Goal: Check status: Check status

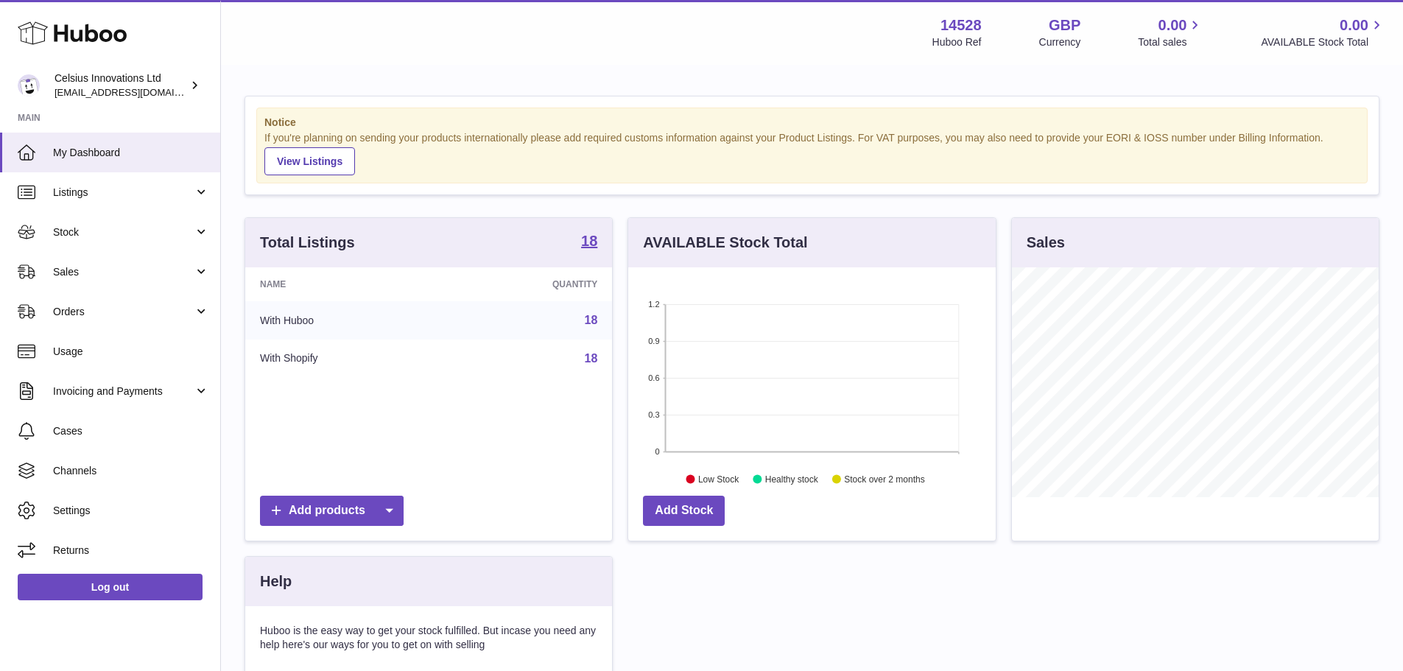
scroll to position [230, 368]
click at [88, 236] on span "Stock" at bounding box center [123, 232] width 141 height 14
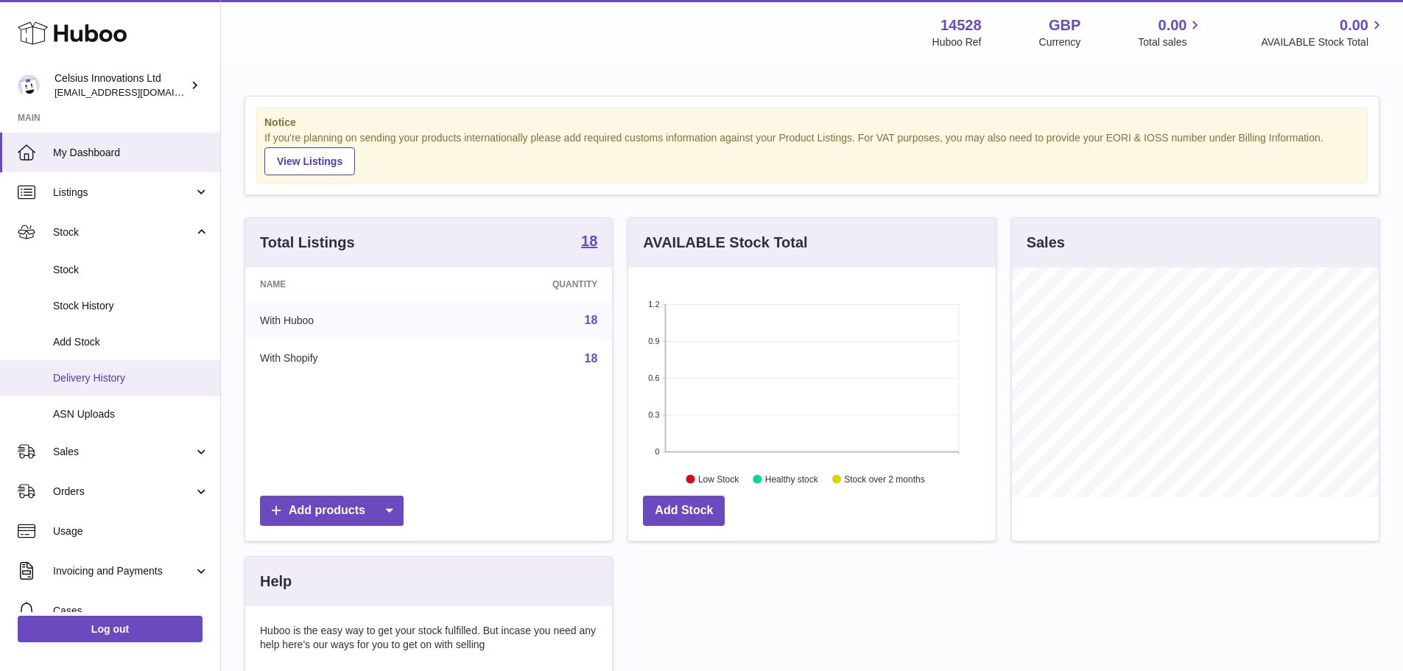
click at [80, 373] on span "Delivery History" at bounding box center [131, 378] width 156 height 14
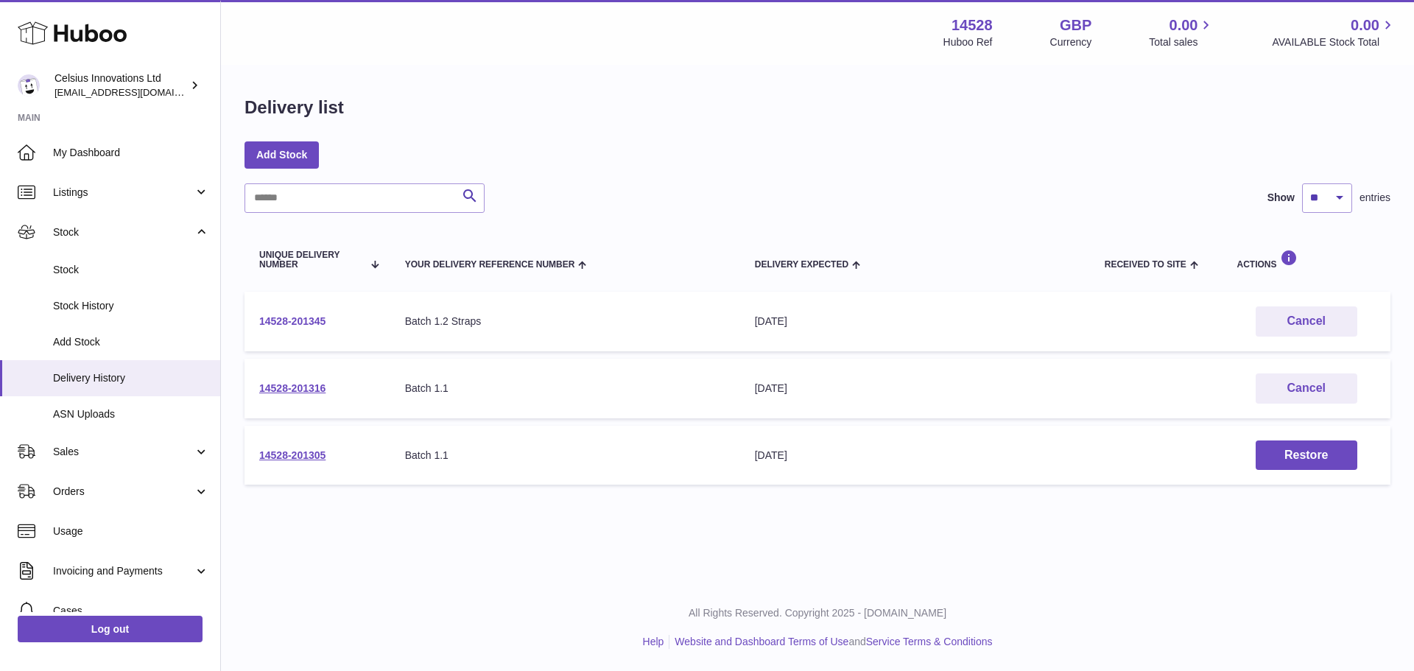
click at [307, 318] on link "14528-201345" at bounding box center [292, 321] width 66 height 12
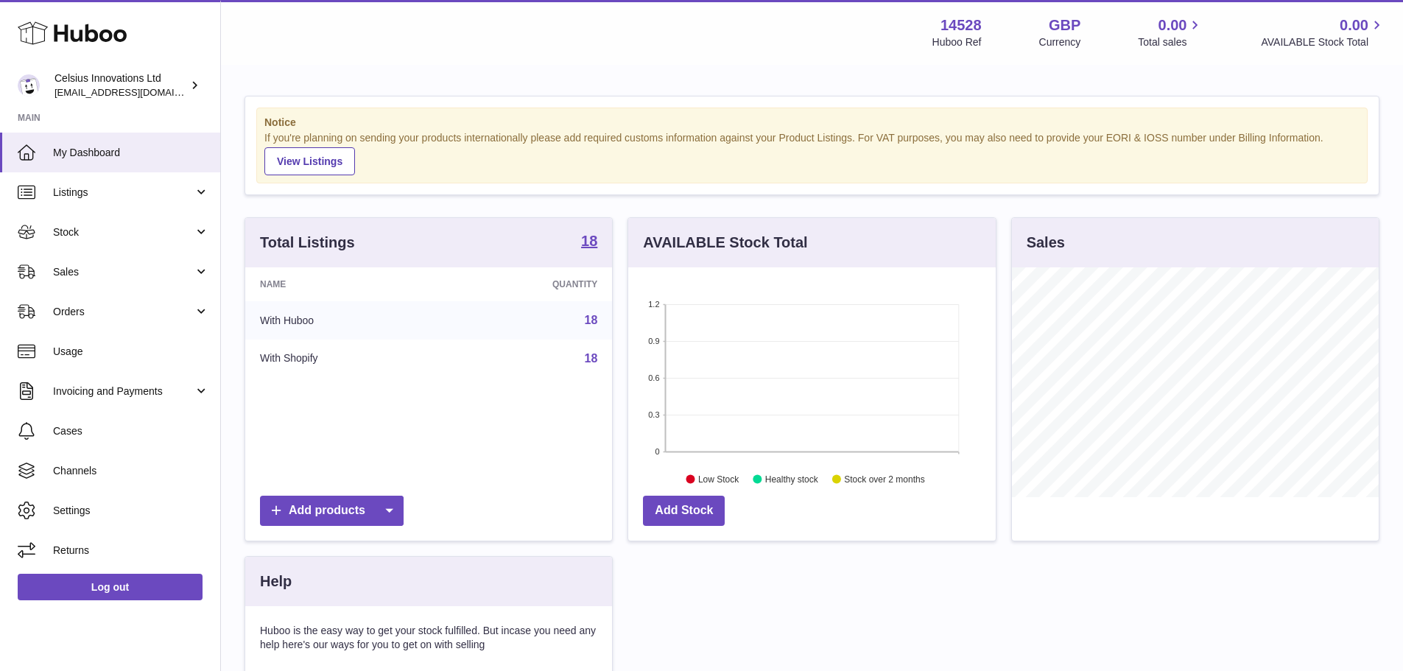
scroll to position [230, 368]
click at [129, 259] on link "Sales" at bounding box center [110, 272] width 220 height 40
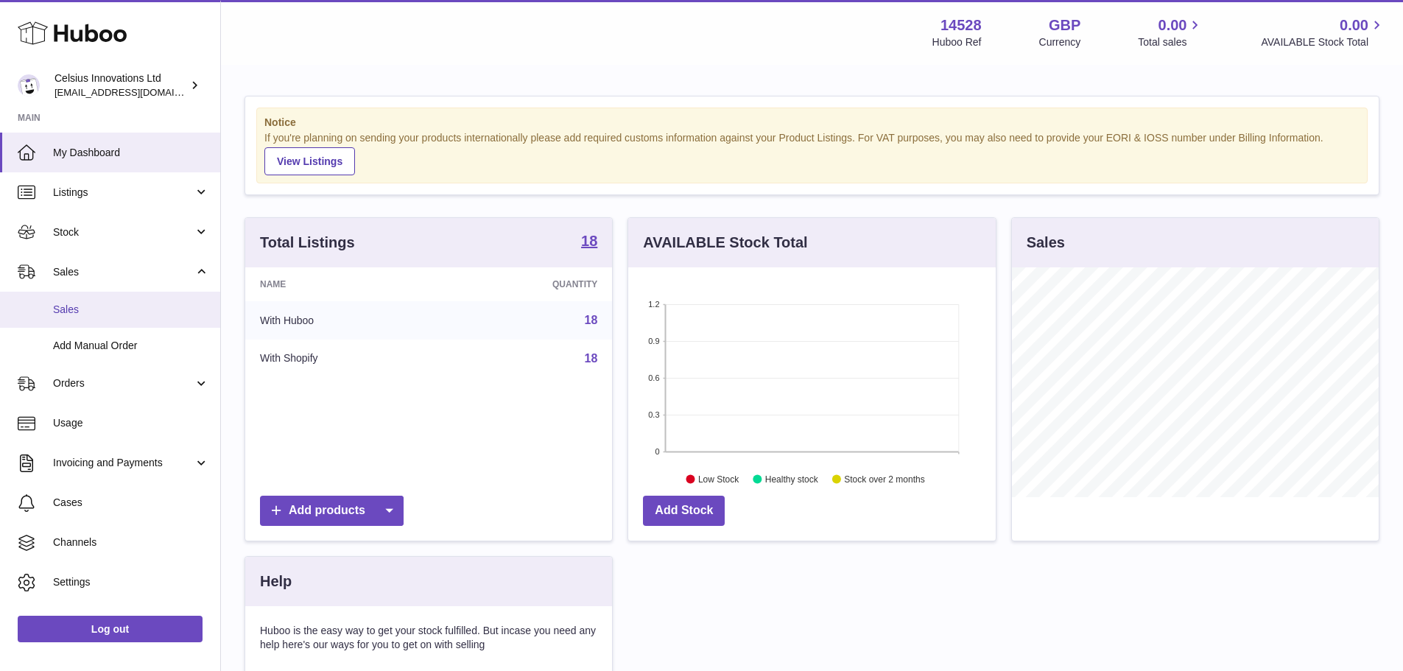
click at [92, 308] on span "Sales" at bounding box center [131, 310] width 156 height 14
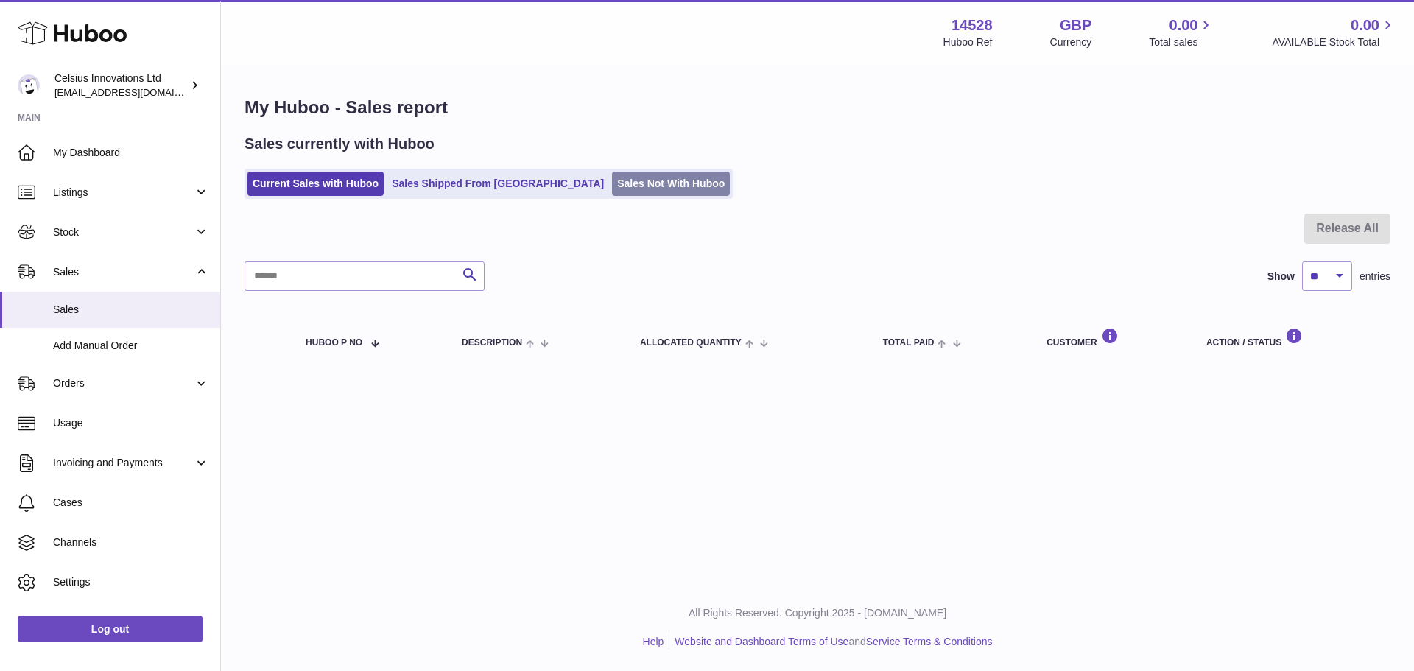
click at [612, 182] on link "Sales Not With Huboo" at bounding box center [671, 184] width 118 height 24
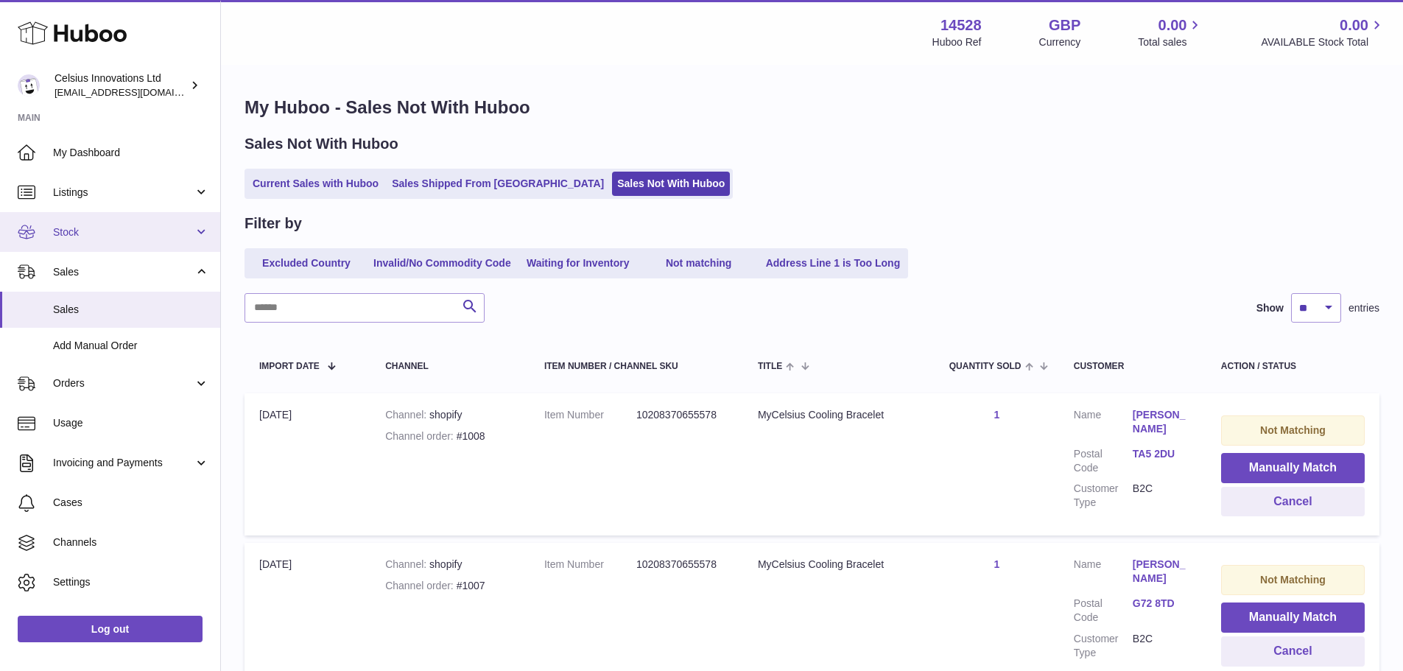
click at [84, 235] on span "Stock" at bounding box center [123, 232] width 141 height 14
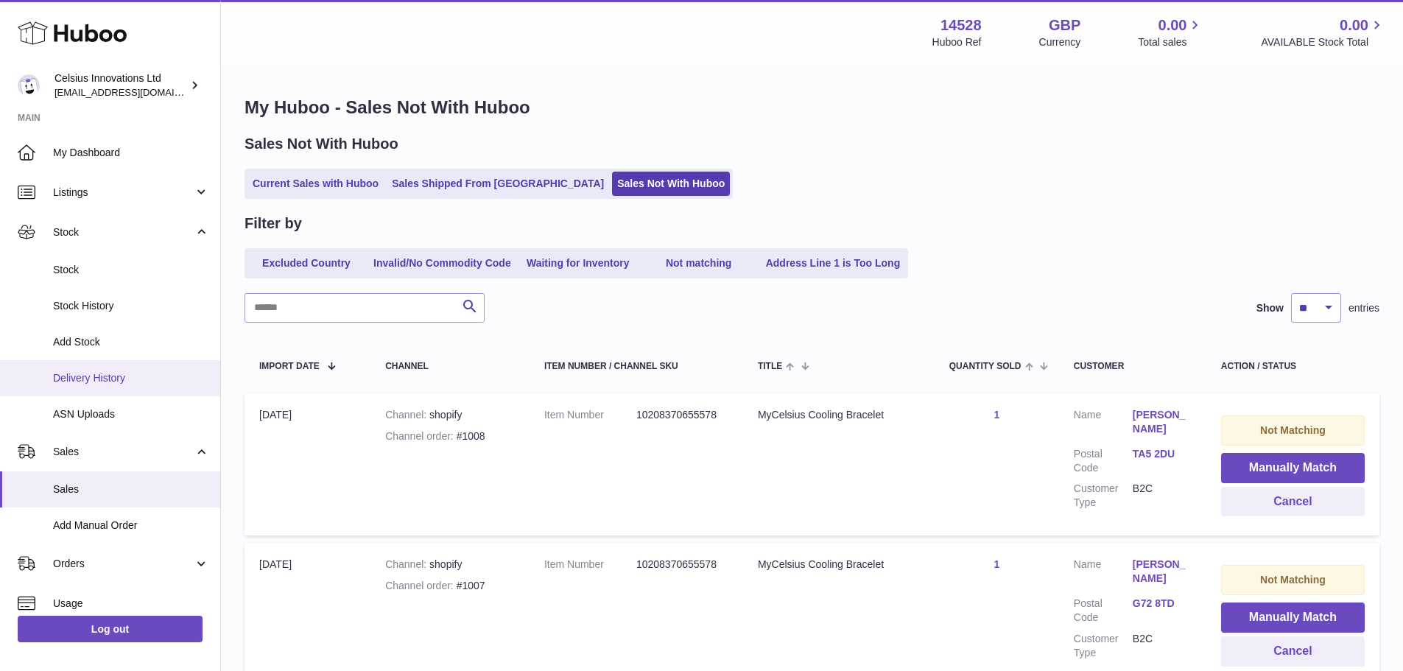
click at [99, 379] on span "Delivery History" at bounding box center [131, 378] width 156 height 14
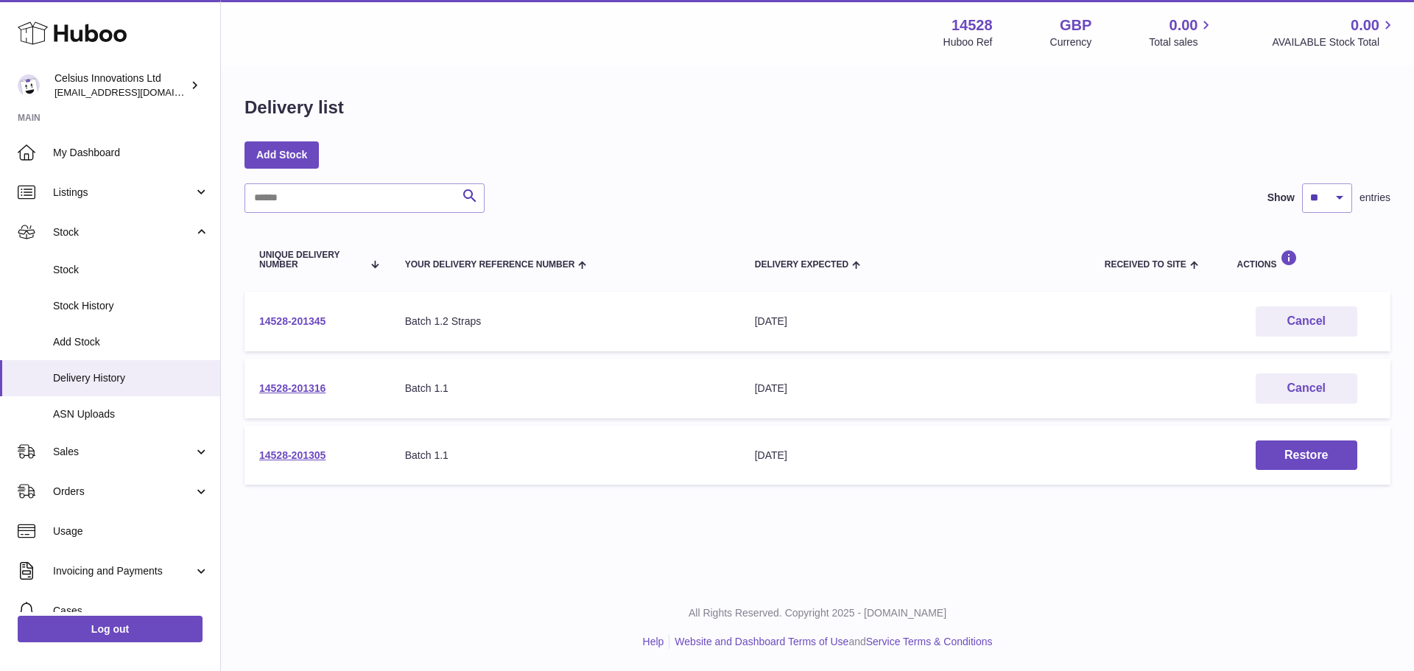
click at [296, 316] on link "14528-201345" at bounding box center [292, 321] width 66 height 12
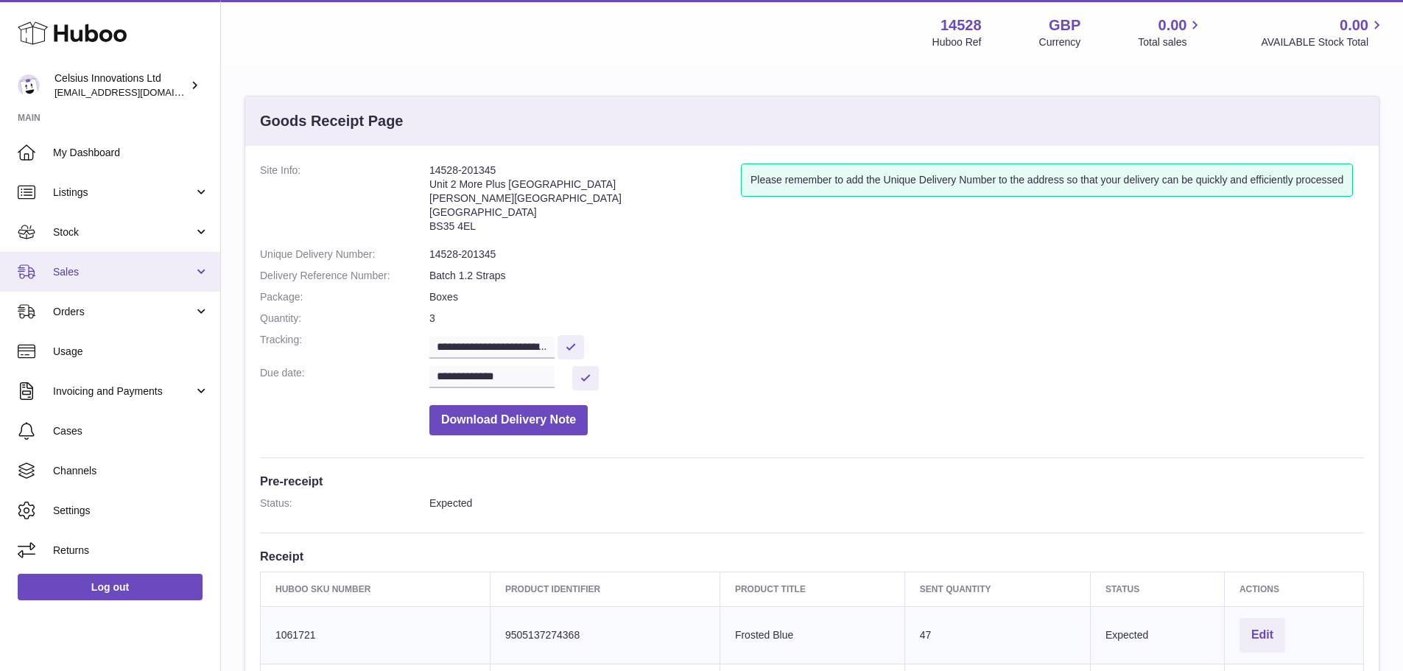
click at [99, 278] on span "Sales" at bounding box center [123, 272] width 141 height 14
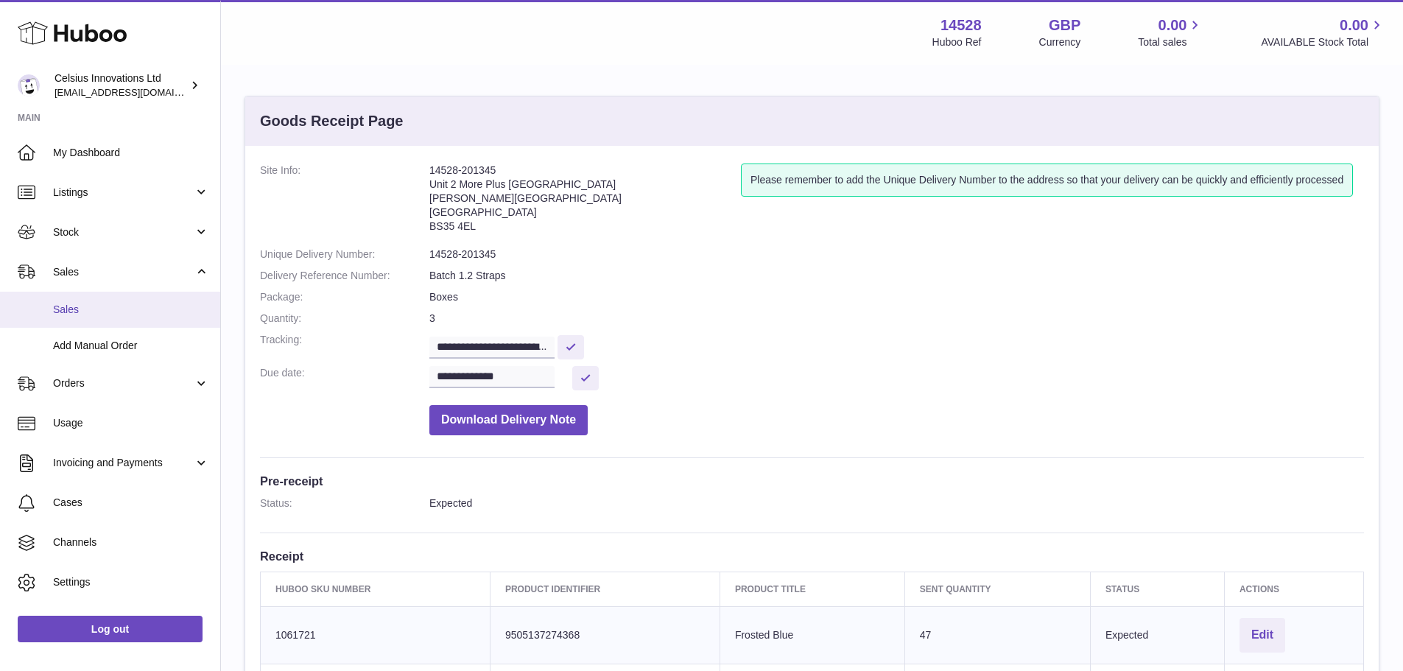
click at [109, 311] on span "Sales" at bounding box center [131, 310] width 156 height 14
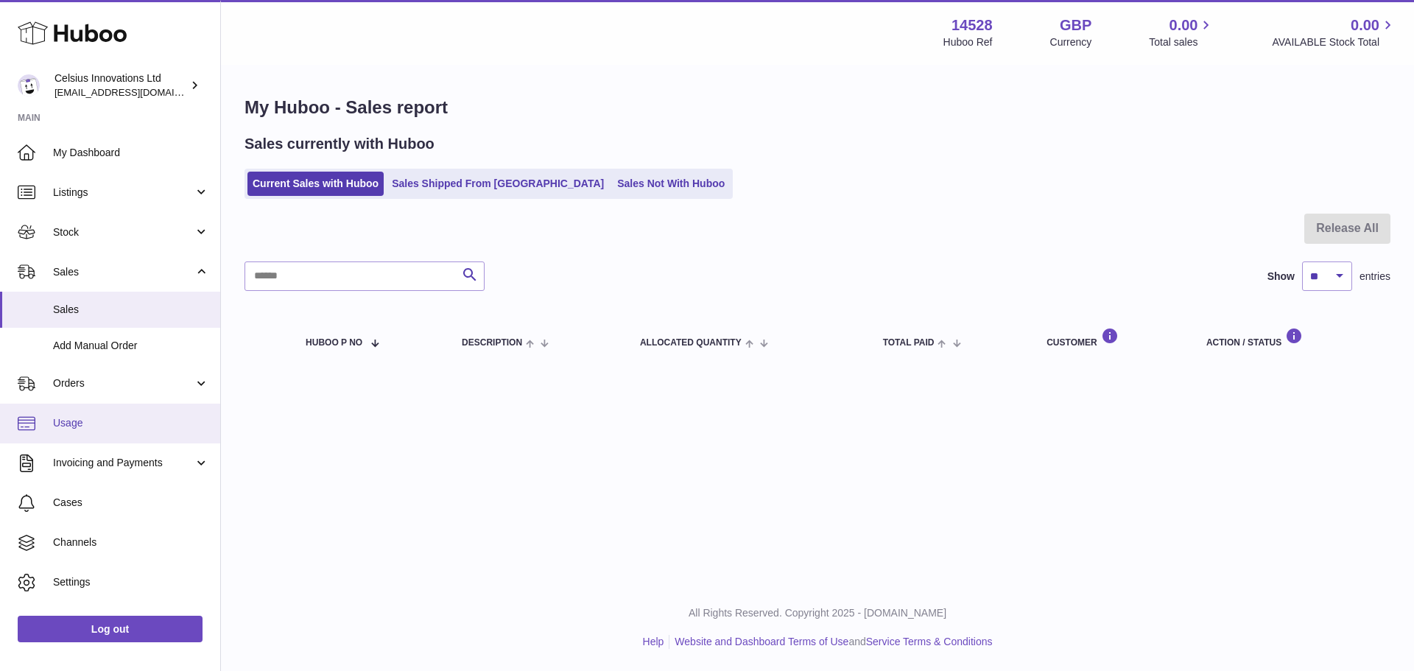
click at [120, 416] on span "Usage" at bounding box center [131, 423] width 156 height 14
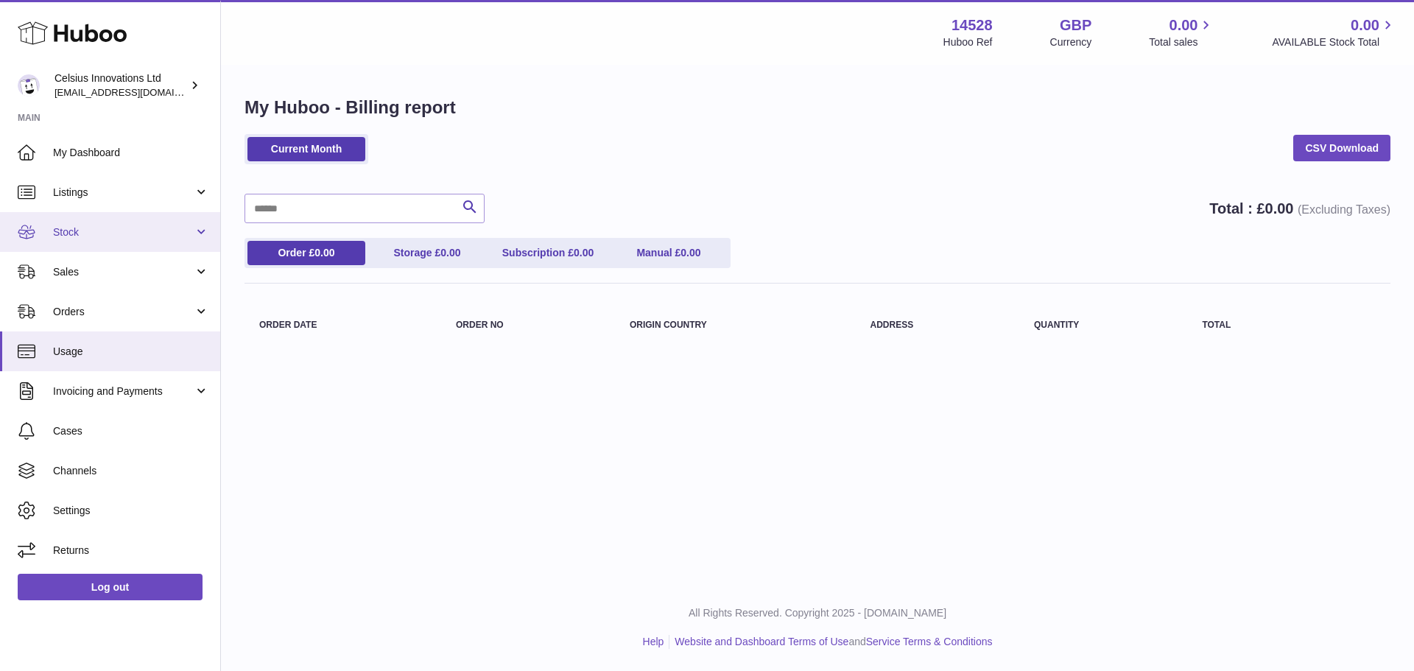
click at [128, 234] on span "Stock" at bounding box center [123, 232] width 141 height 14
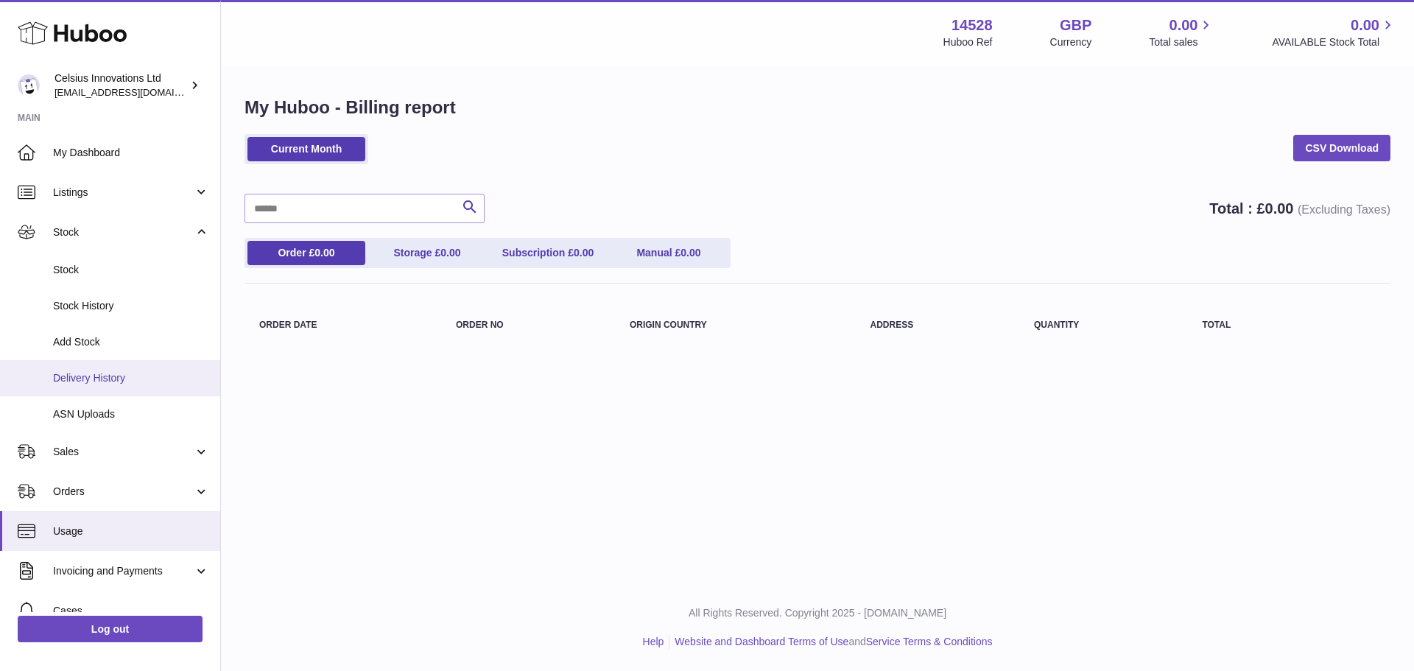
click at [99, 365] on link "Delivery History" at bounding box center [110, 378] width 220 height 36
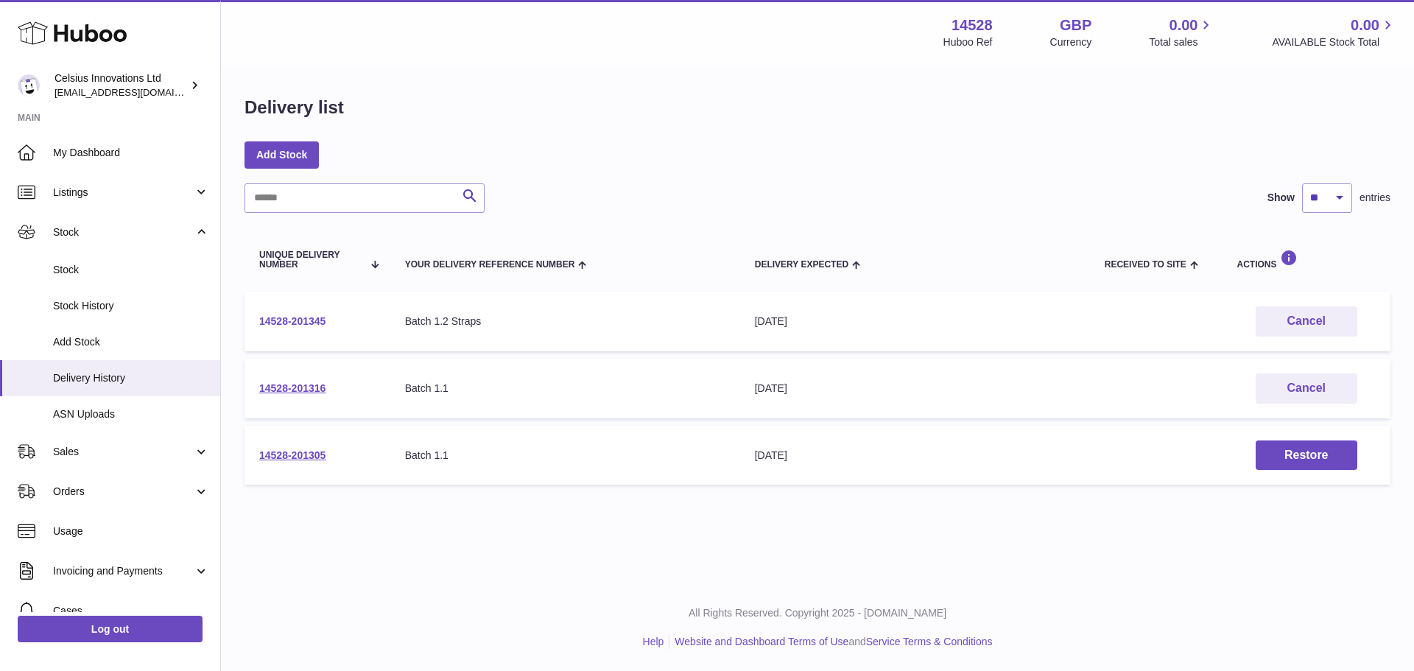
click at [259, 319] on link "14528-201345" at bounding box center [292, 321] width 66 height 12
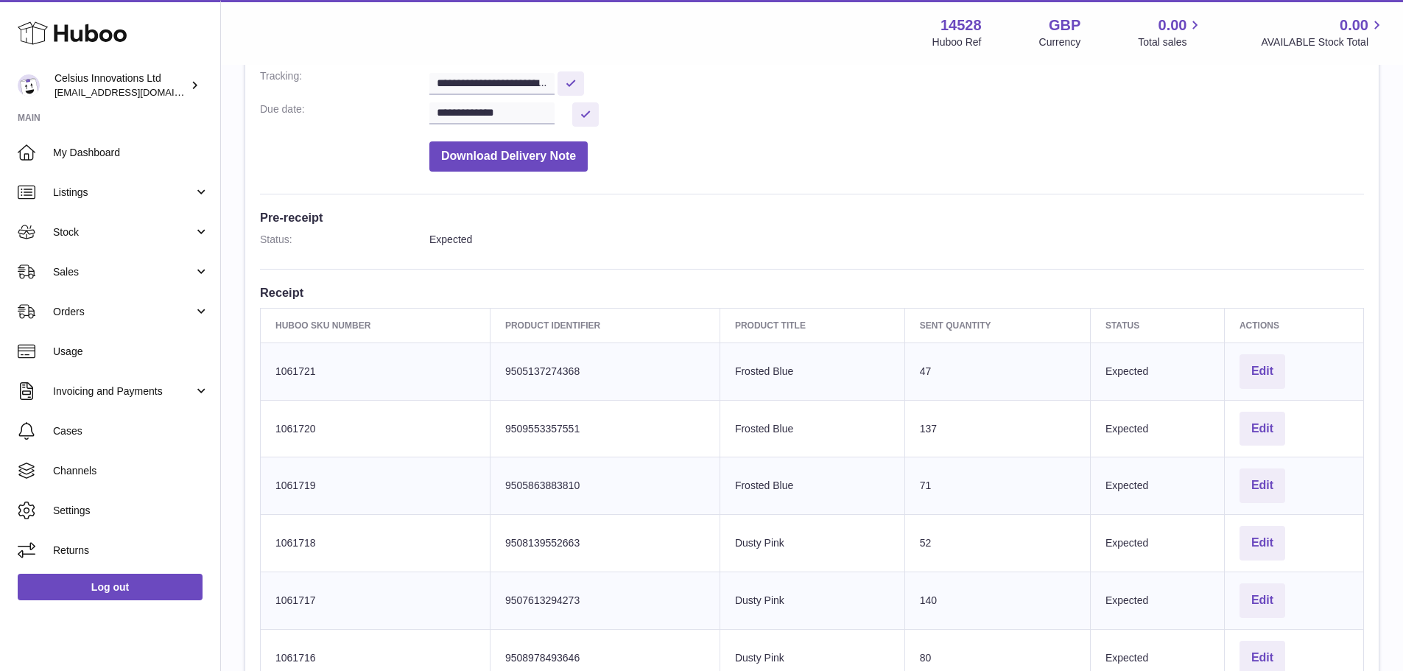
scroll to position [259, 0]
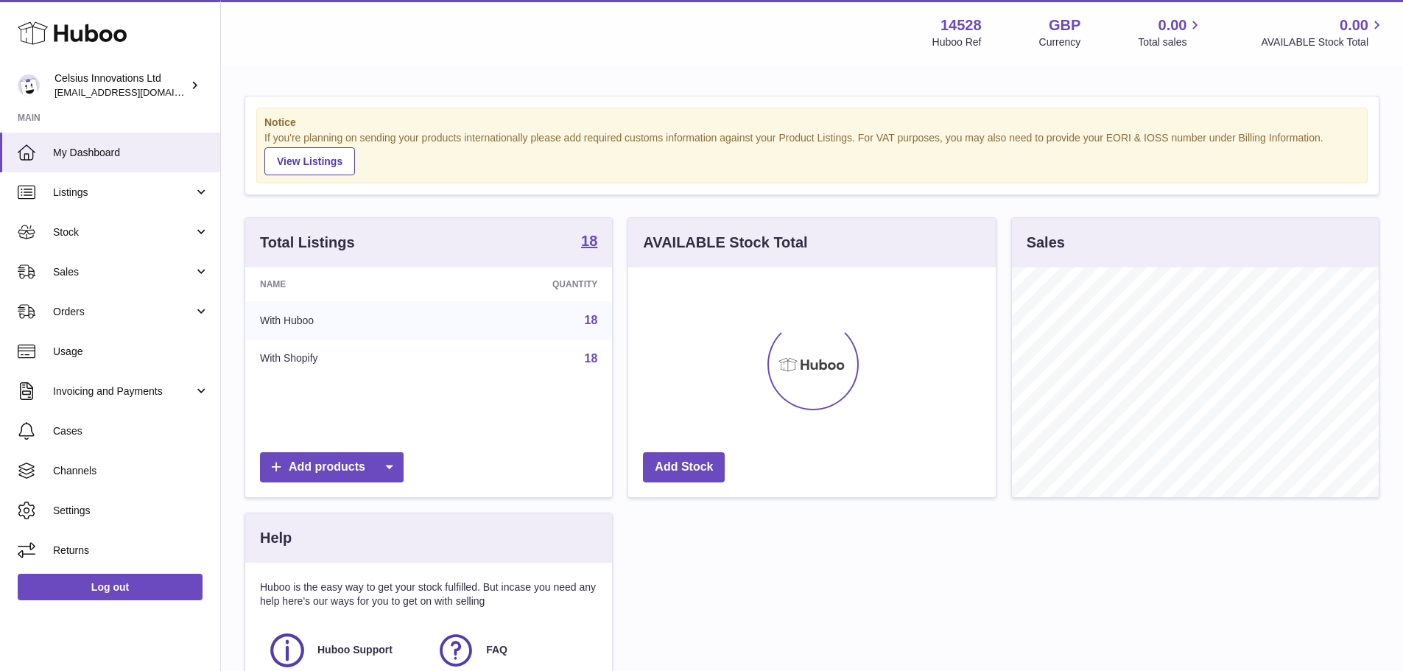
scroll to position [230, 368]
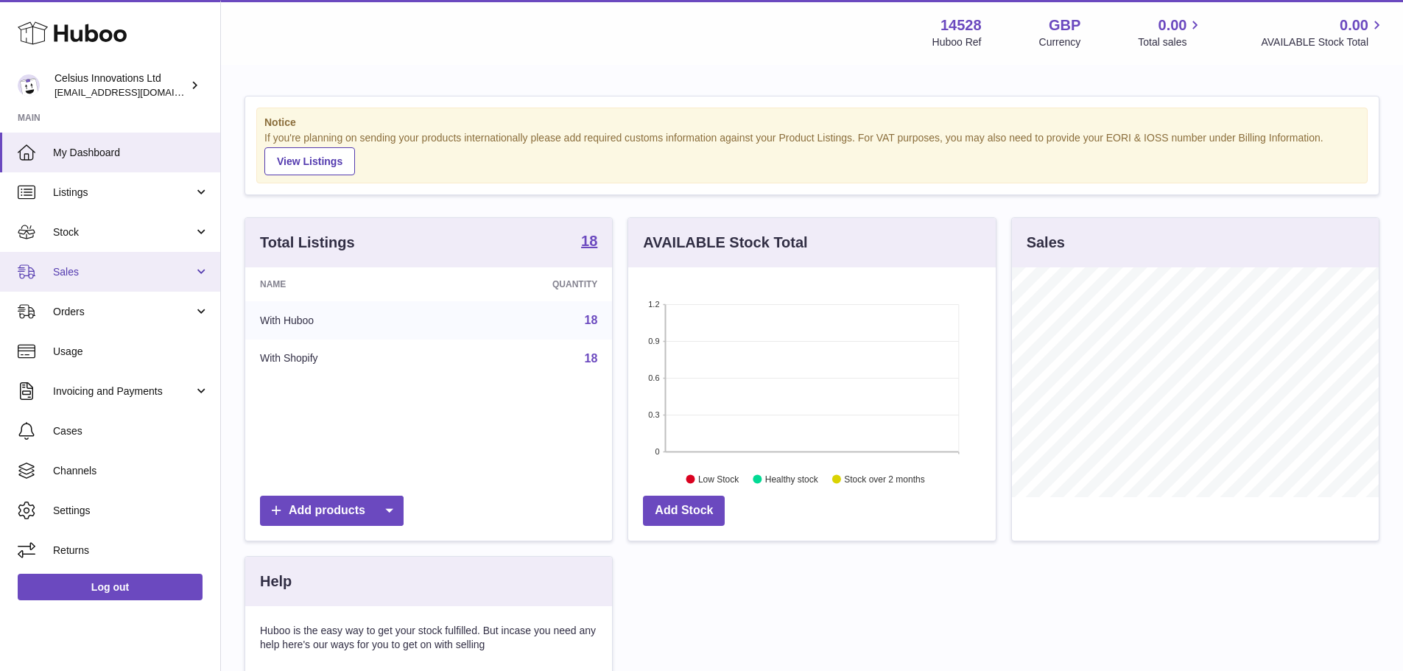
click at [98, 279] on link "Sales" at bounding box center [110, 272] width 220 height 40
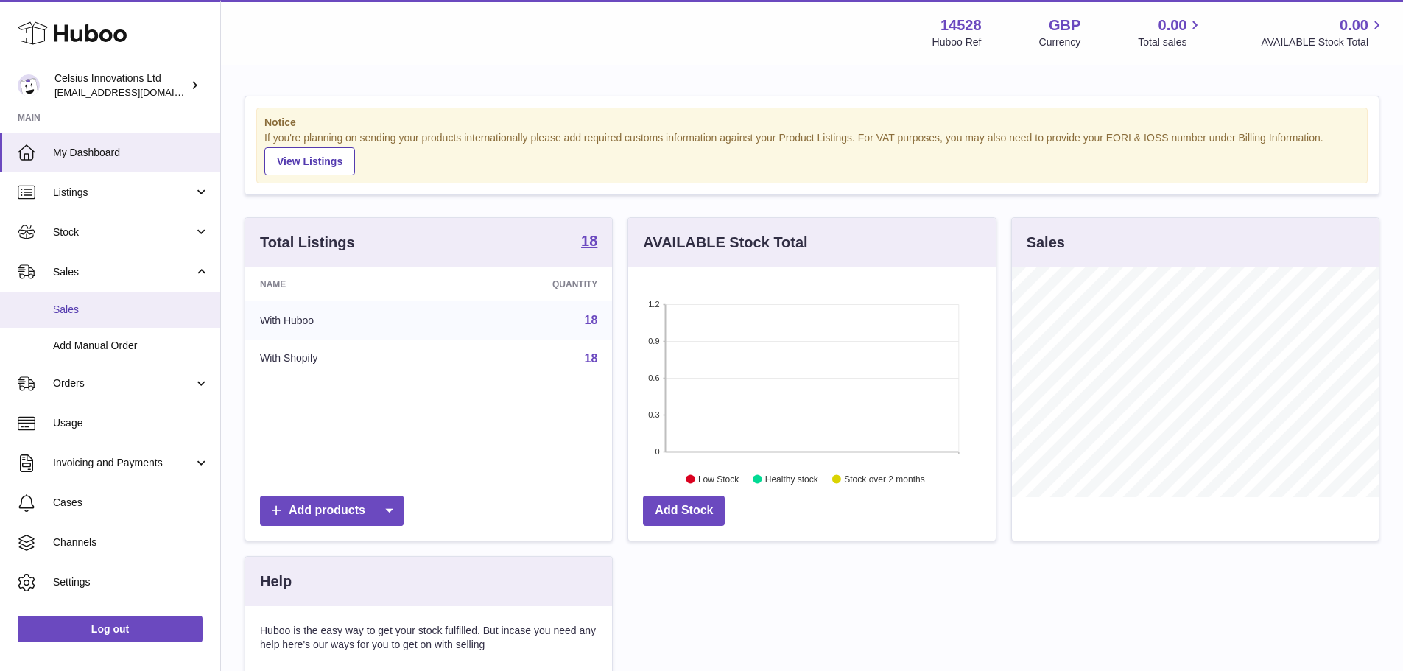
click at [99, 305] on span "Sales" at bounding box center [131, 310] width 156 height 14
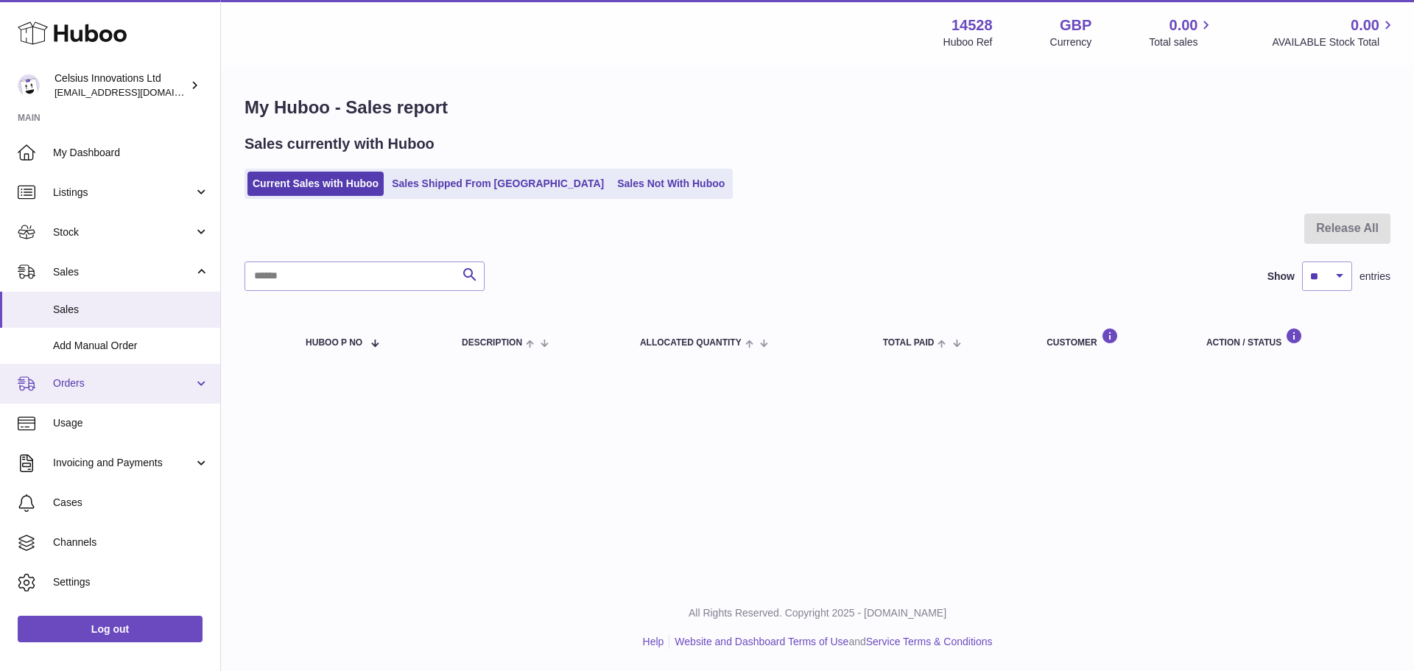
click at [113, 370] on link "Orders" at bounding box center [110, 384] width 220 height 40
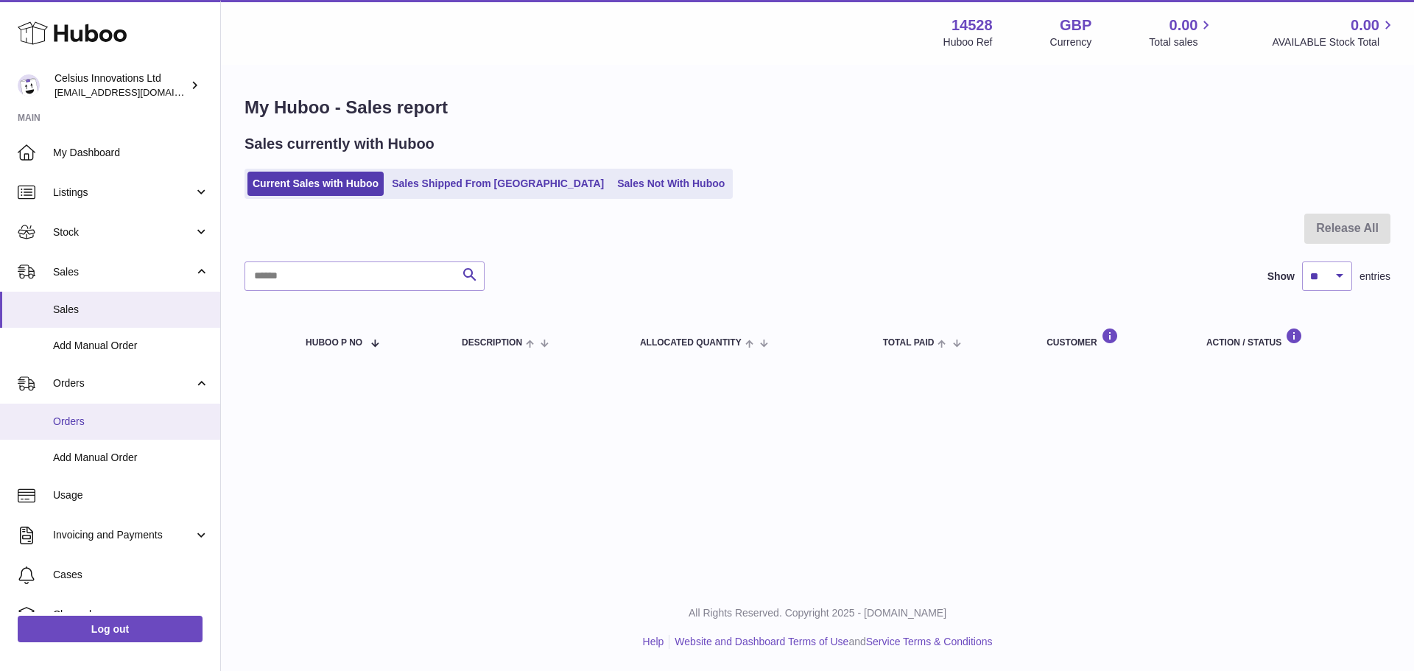
click at [94, 412] on link "Orders" at bounding box center [110, 422] width 220 height 36
